Goal: Task Accomplishment & Management: Manage account settings

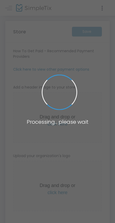
type input "[URL]"
radio input "true"
radio input "false"
radio input "true"
type input "Spokane County Extension 4-H"
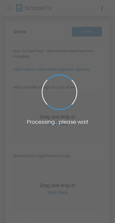
type input "[PHONE_NUMBER]"
type input "(UTC-08:00) Pacific Time ([GEOGRAPHIC_DATA] & [GEOGRAPHIC_DATA])"
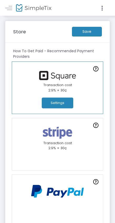
click at [50, 105] on button "Settings" at bounding box center [57, 103] width 31 height 11
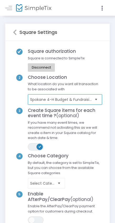
click at [82, 98] on span "Spokane 4-H Budget & Fundraising" at bounding box center [61, 99] width 62 height 5
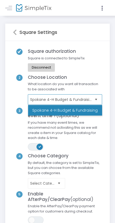
click at [83, 98] on span "Spokane 4-H Budget & Fundraising" at bounding box center [61, 99] width 62 height 5
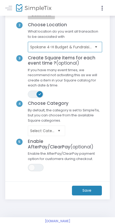
scroll to position [63, 0]
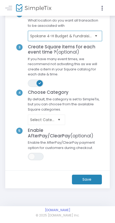
click at [59, 117] on span "Select" at bounding box center [59, 119] width 9 height 9
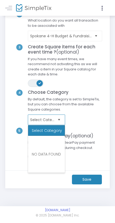
click at [60, 117] on span "Select" at bounding box center [59, 119] width 9 height 9
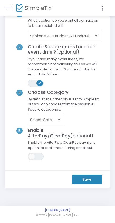
click at [86, 180] on m-button "Save" at bounding box center [87, 179] width 30 height 10
